Goal: Transaction & Acquisition: Purchase product/service

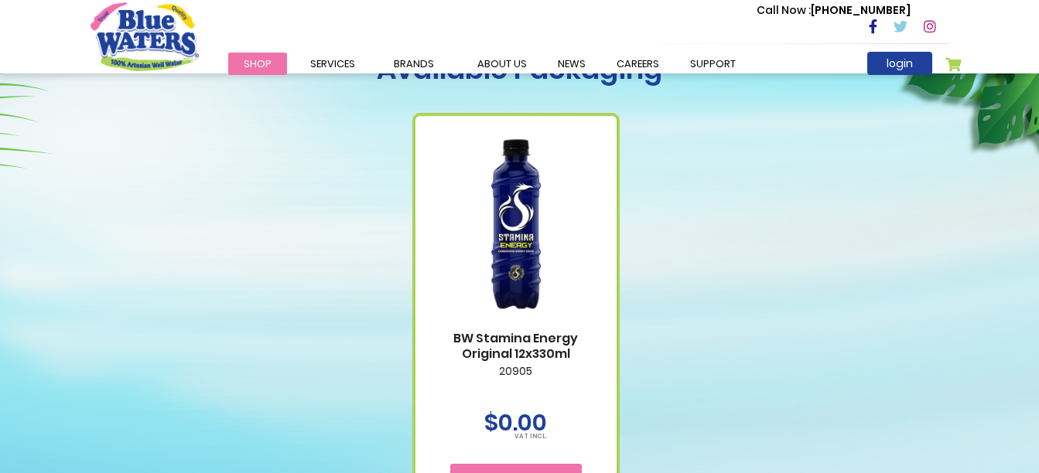
scroll to position [699, 0]
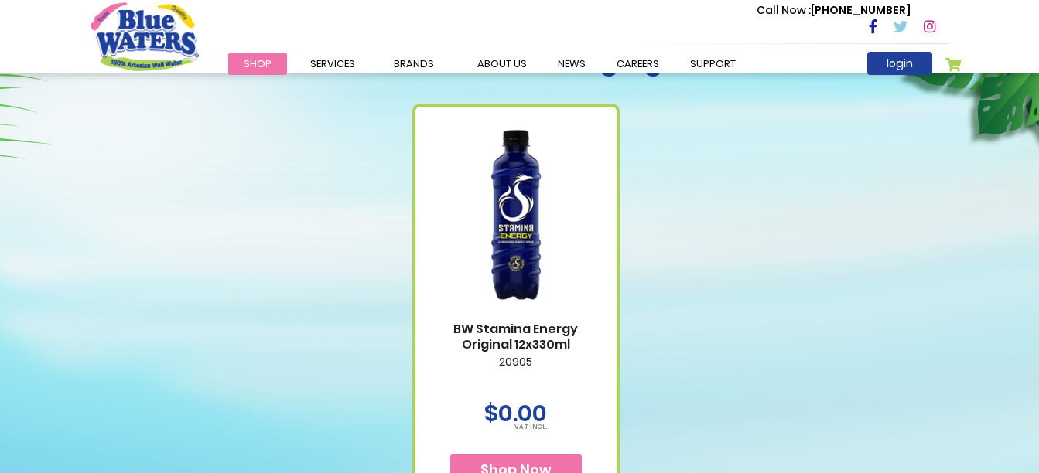
click at [531, 130] on img at bounding box center [516, 214] width 170 height 213
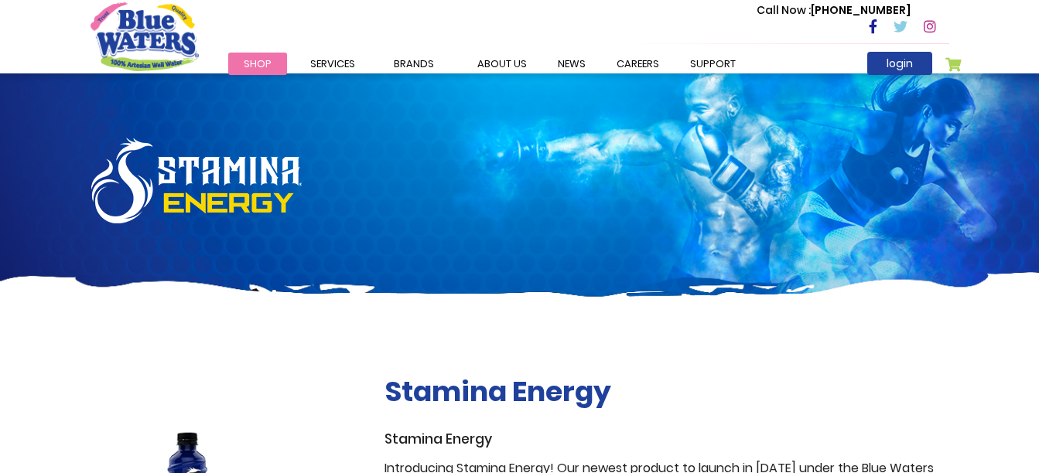
scroll to position [699, 0]
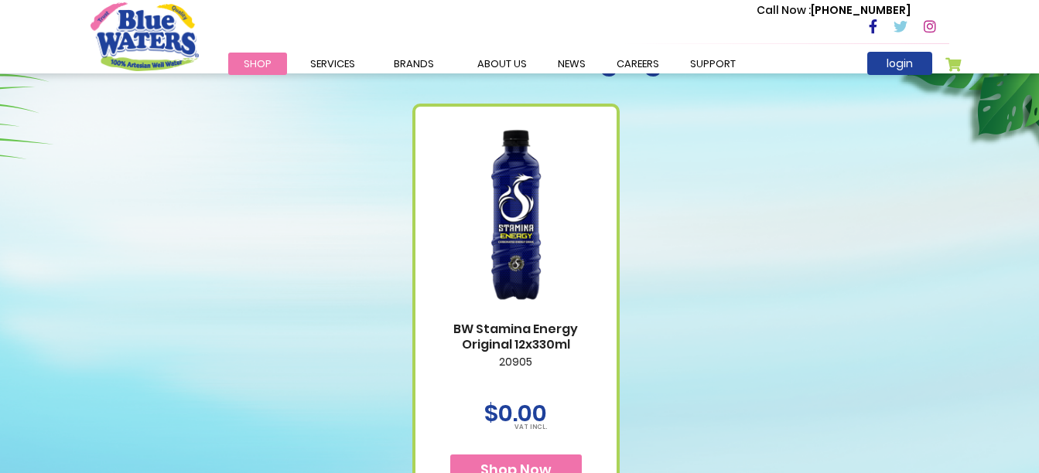
drag, startPoint x: 0, startPoint y: 0, endPoint x: 326, endPoint y: 169, distance: 366.7
click at [326, 169] on div "BW Stamina Energy Original 12x330ml 20905 $0.00 Shop Now" at bounding box center [519, 291] width 859 height 429
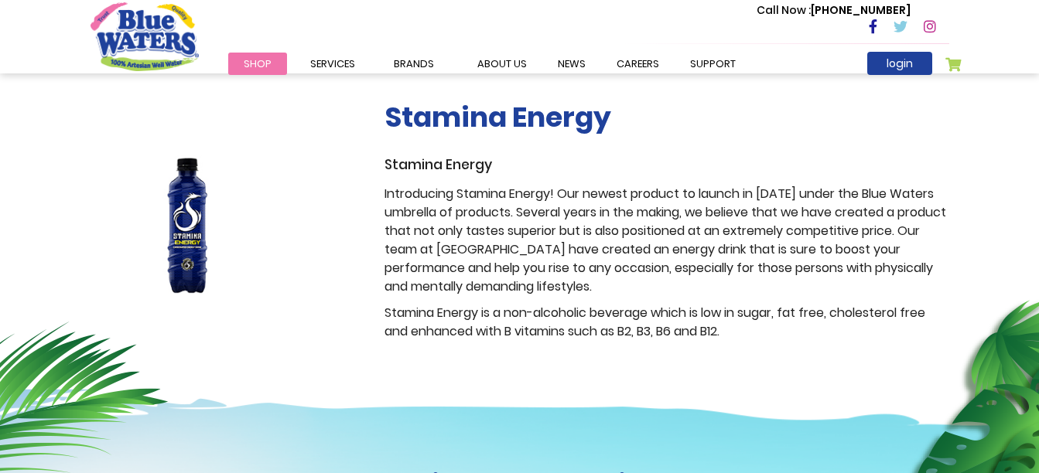
scroll to position [289, 0]
